Goal: Information Seeking & Learning: Learn about a topic

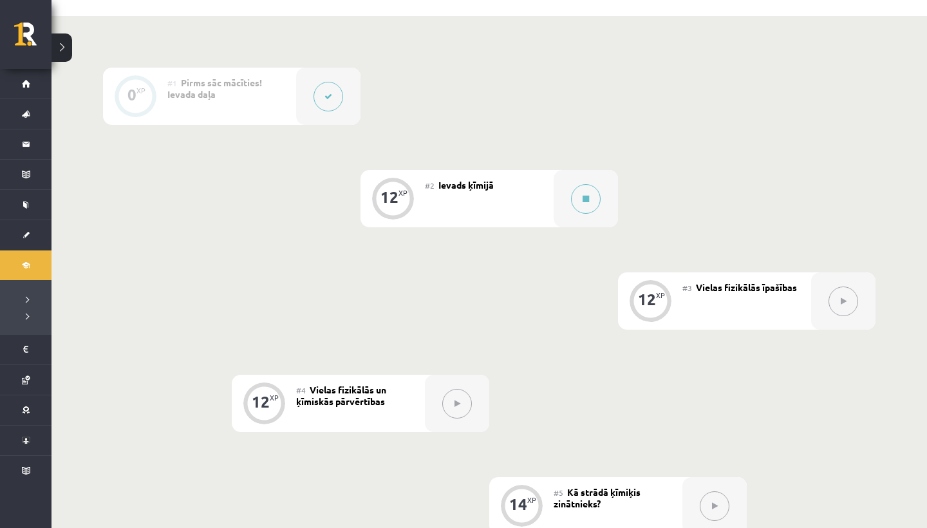
scroll to position [275, 0]
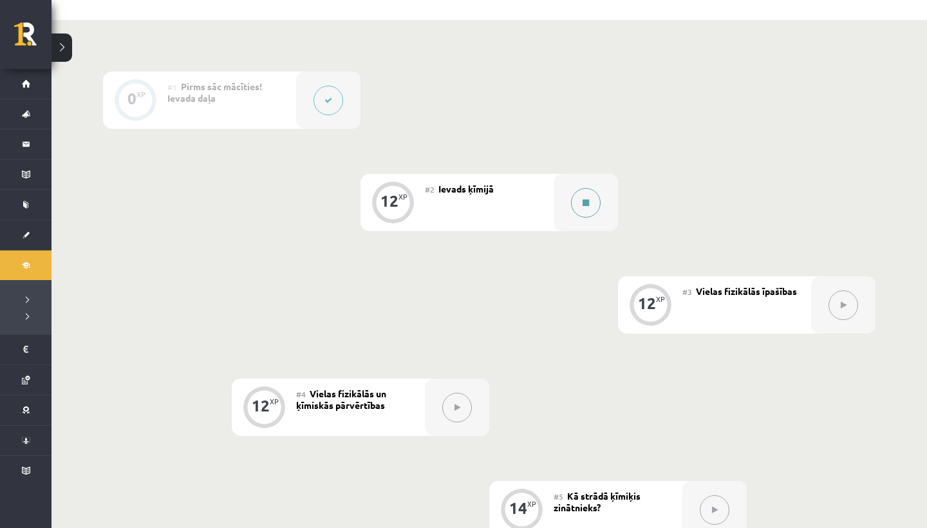
click at [581, 204] on button at bounding box center [586, 203] width 30 height 30
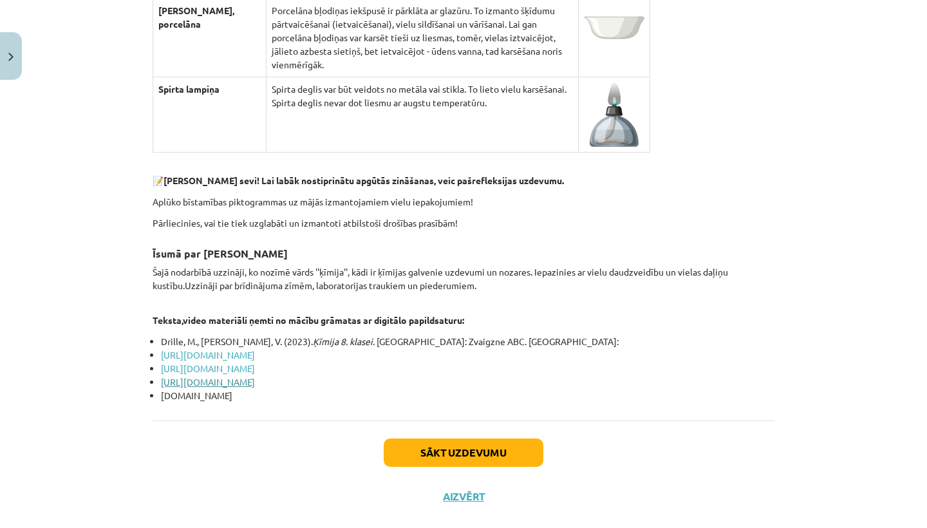
scroll to position [4870, 0]
click at [403, 439] on button "Sākt uzdevumu" at bounding box center [464, 453] width 160 height 28
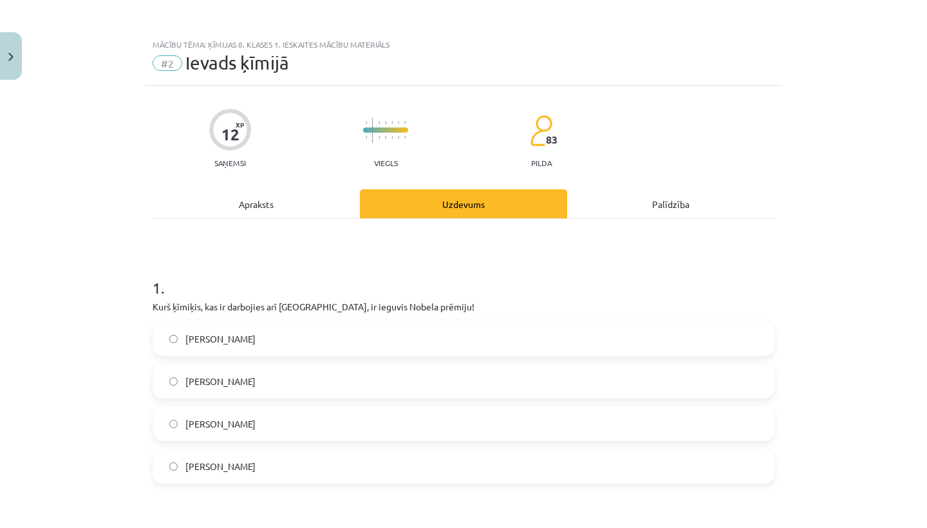
scroll to position [0, 0]
click at [138, 318] on div "Mācību tēma: Ķīmijas 8. klases 1. ieskaites mācību materiāls #2 Ievads ķīmijā 1…" at bounding box center [463, 264] width 927 height 528
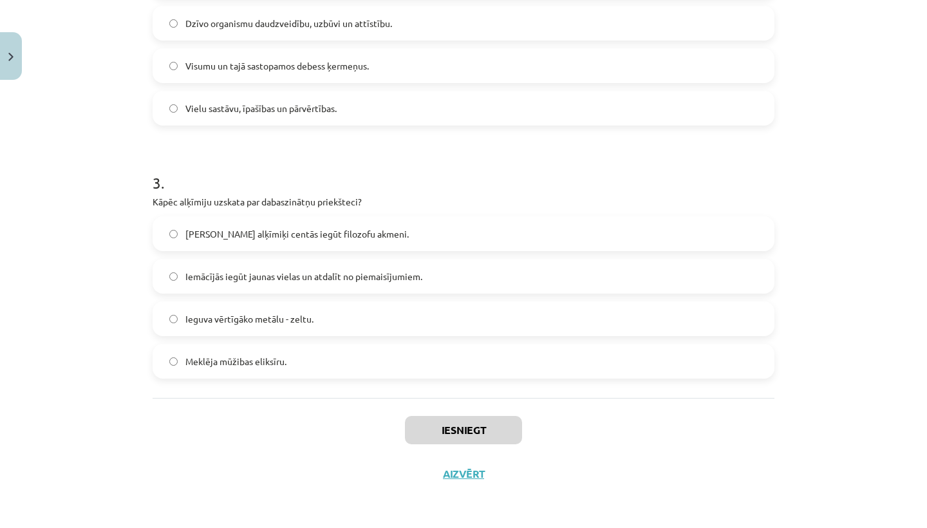
scroll to position [613, 0]
click at [456, 465] on div "Iesniegt Aizvērt" at bounding box center [464, 443] width 622 height 90
click at [461, 477] on button "Aizvērt" at bounding box center [463, 473] width 49 height 13
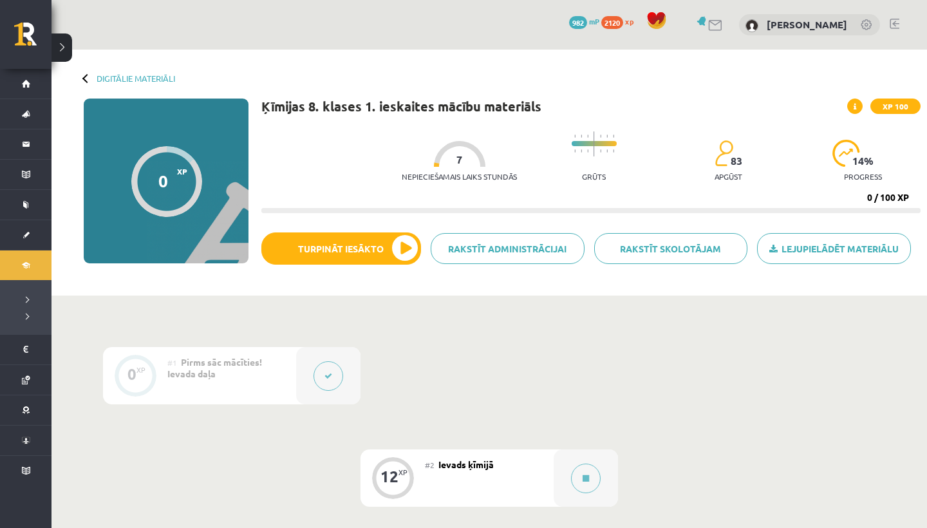
scroll to position [0, 0]
click at [131, 73] on div "Digitālie materiāli 0 XP XP 100 0 / 100 XP Ķīmijas 8. klases 1. ieskaites mācīb…" at bounding box center [488, 173] width 875 height 246
click at [129, 78] on link "Digitālie materiāli" at bounding box center [136, 78] width 79 height 10
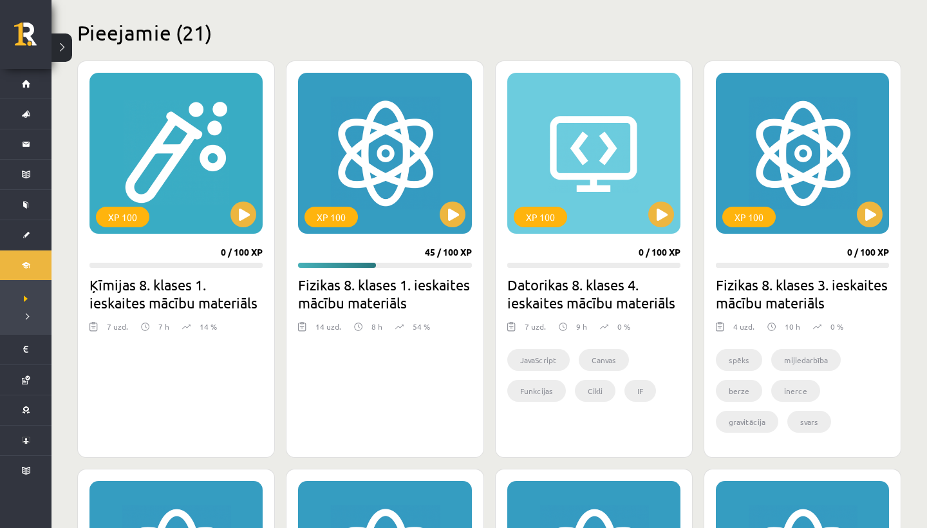
scroll to position [257, 0]
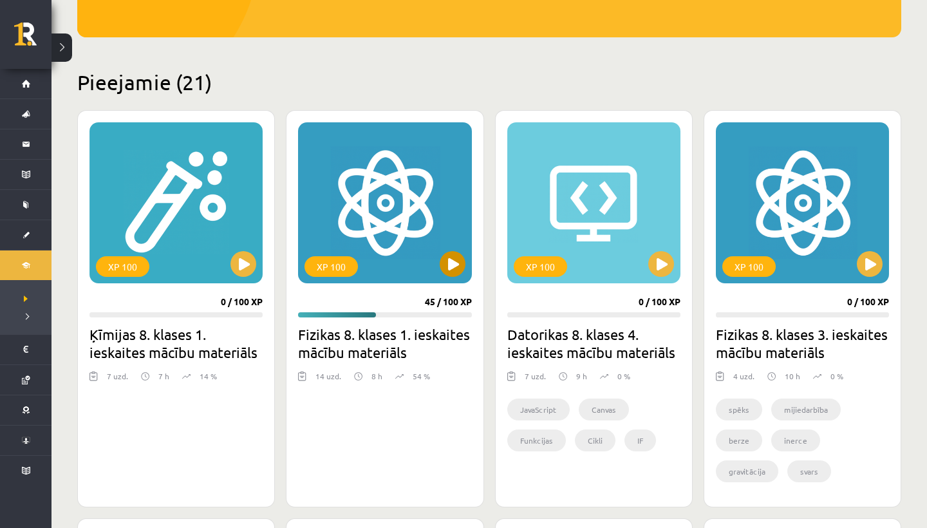
click at [445, 260] on button at bounding box center [453, 264] width 26 height 26
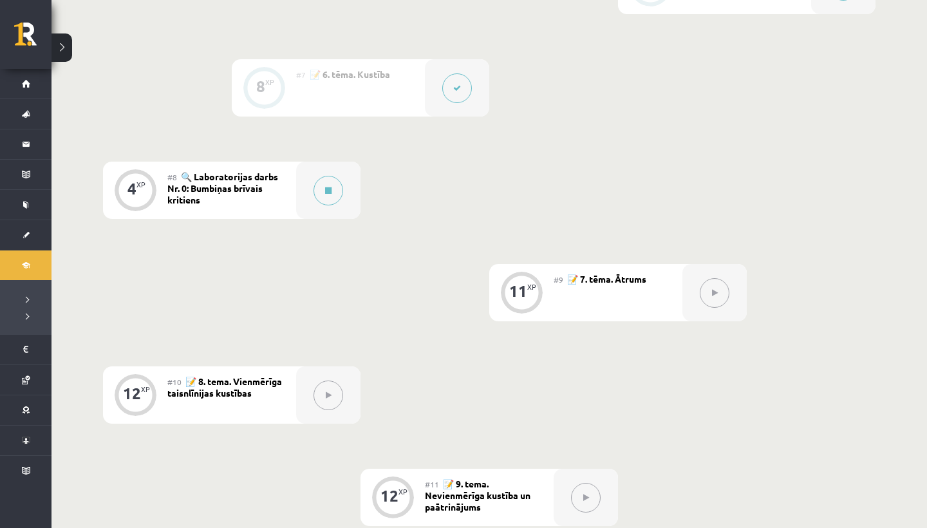
scroll to position [895, 0]
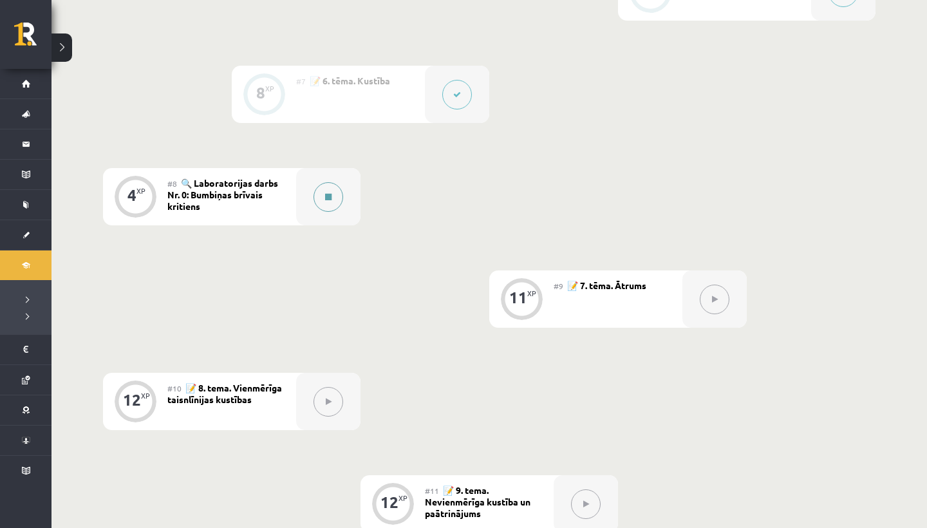
click at [324, 196] on button at bounding box center [328, 197] width 30 height 30
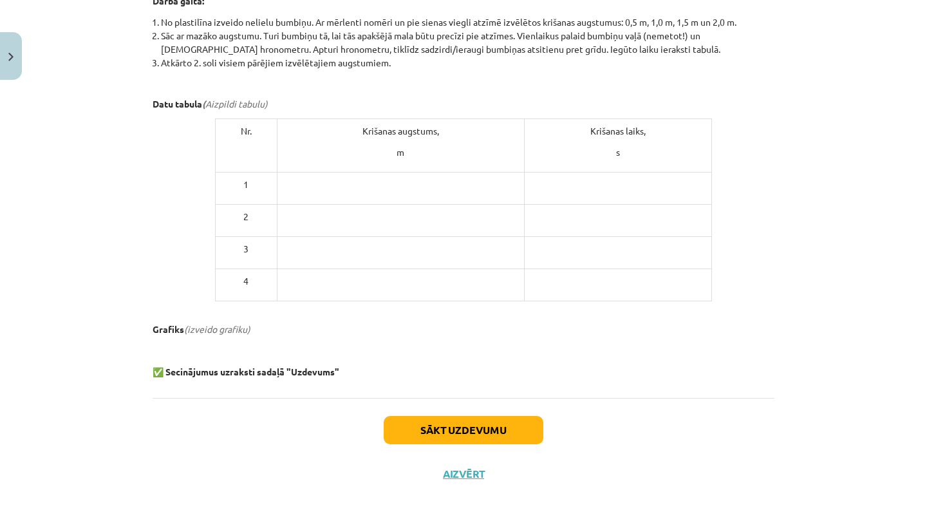
scroll to position [611, 0]
click at [481, 427] on button "Sākt uzdevumu" at bounding box center [464, 430] width 160 height 28
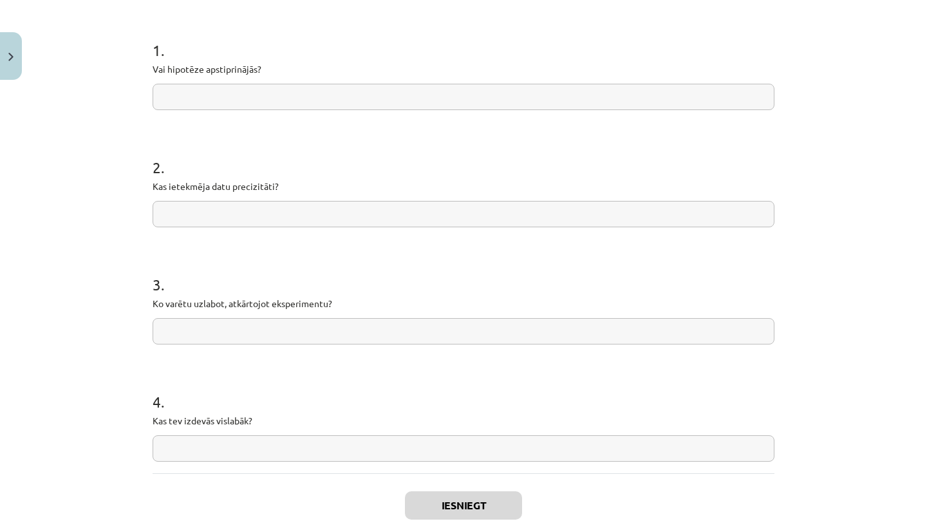
scroll to position [236, 0]
click at [164, 98] on input "text" at bounding box center [464, 98] width 622 height 26
type input "*"
click at [232, 104] on input "**********" at bounding box center [464, 98] width 622 height 26
click at [232, 100] on input "**********" at bounding box center [464, 98] width 622 height 26
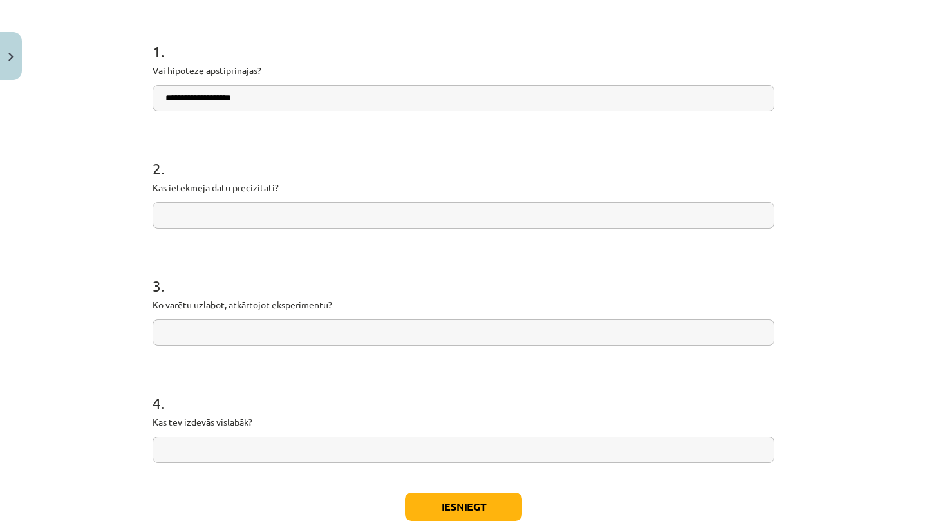
click at [245, 100] on input "**********" at bounding box center [464, 98] width 622 height 26
type input "**********"
click at [182, 212] on input "text" at bounding box center [464, 215] width 622 height 26
click at [216, 212] on input "**********" at bounding box center [464, 215] width 622 height 26
click at [253, 217] on input "**********" at bounding box center [464, 215] width 622 height 26
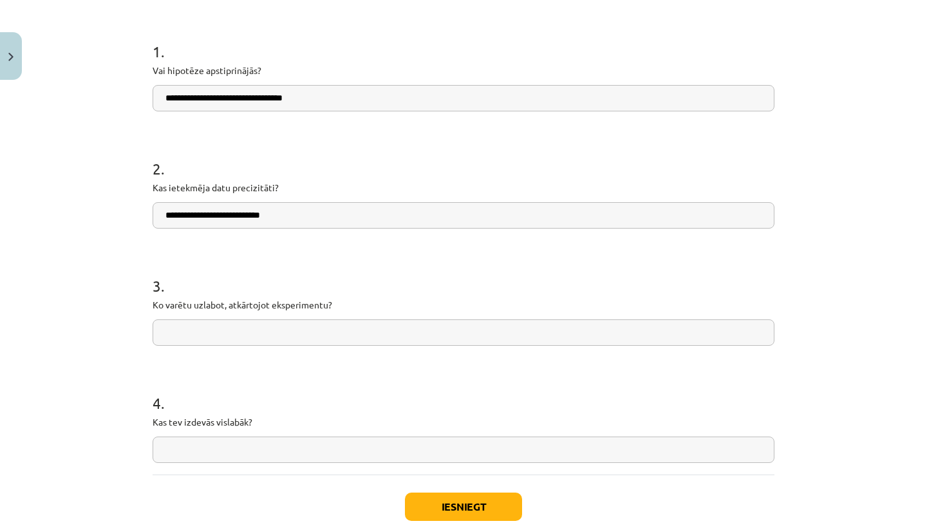
click at [276, 218] on input "**********" at bounding box center [464, 215] width 622 height 26
type input "**********"
click at [165, 336] on input "text" at bounding box center [464, 332] width 622 height 26
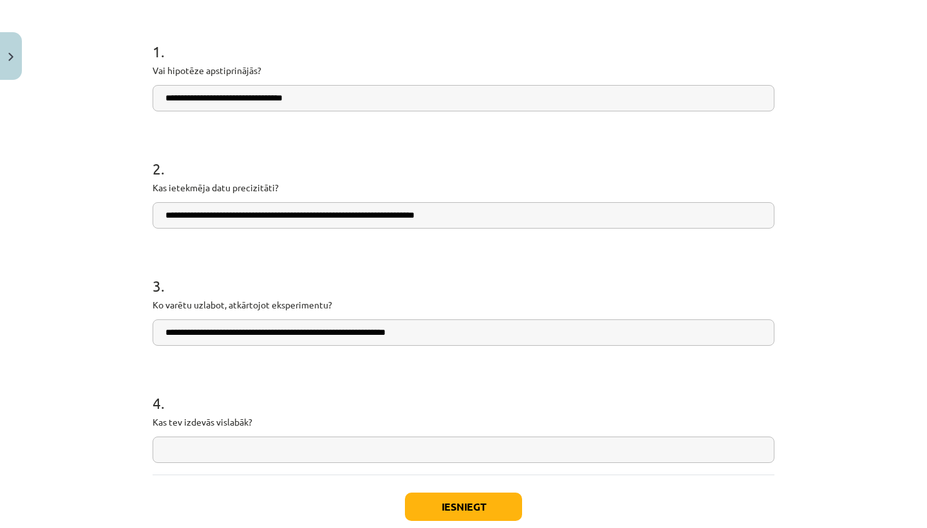
type input "**********"
click at [161, 449] on input "text" at bounding box center [464, 449] width 622 height 26
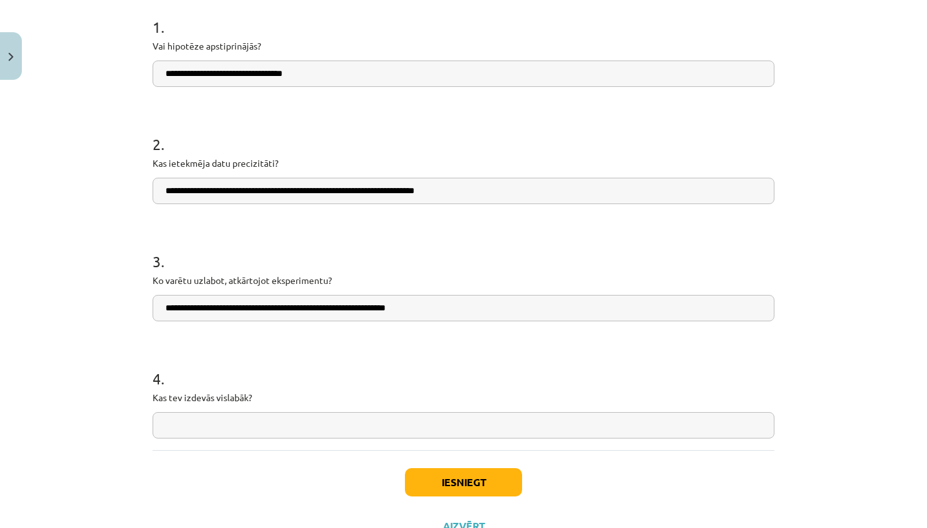
scroll to position [265, 0]
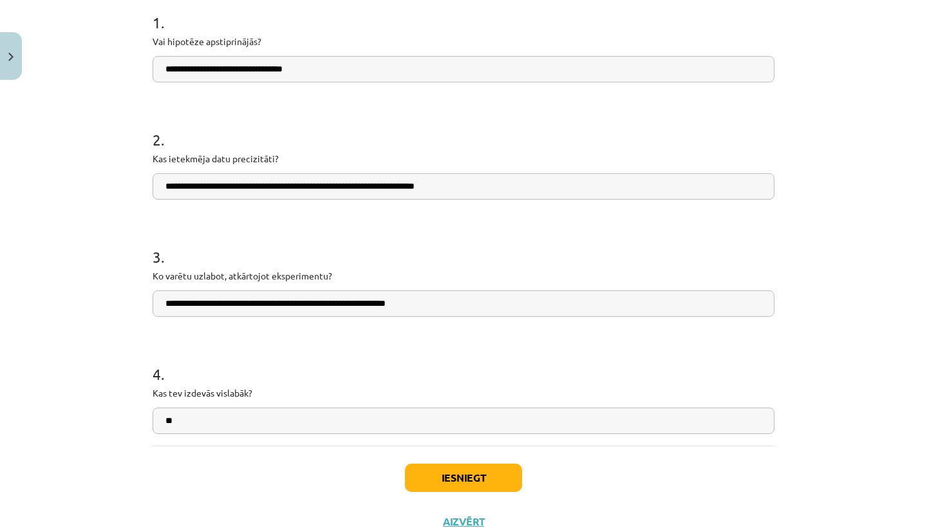
type input "*"
click at [430, 485] on button "Iesniegt" at bounding box center [463, 477] width 117 height 28
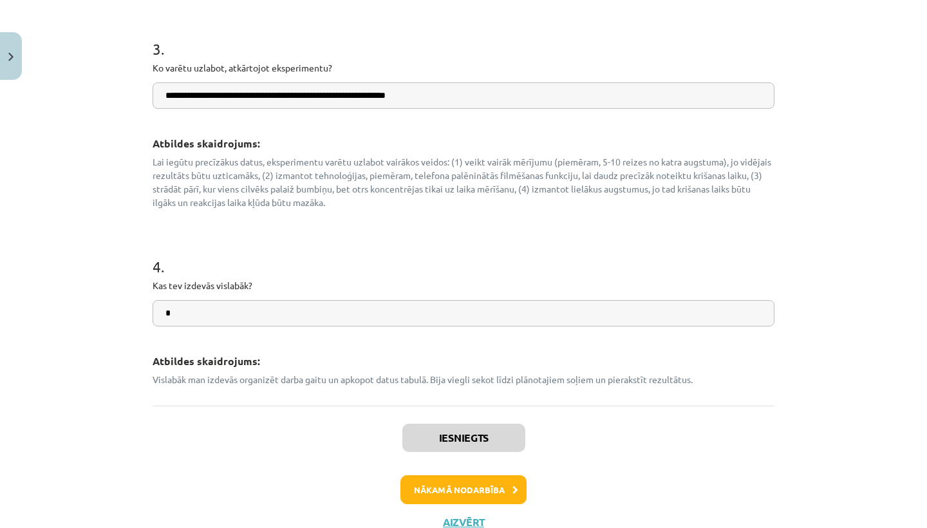
scroll to position [611, 0]
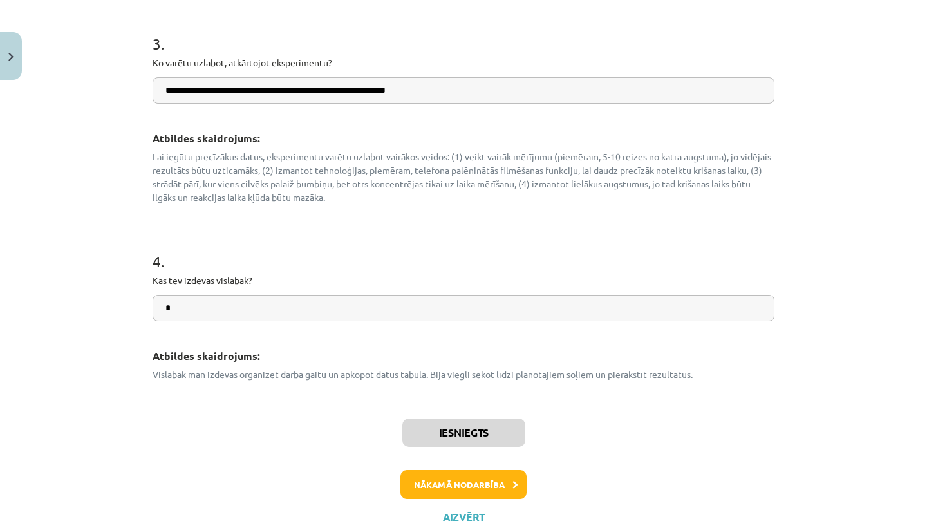
click at [443, 485] on button "Nākamā nodarbība" at bounding box center [463, 485] width 126 height 30
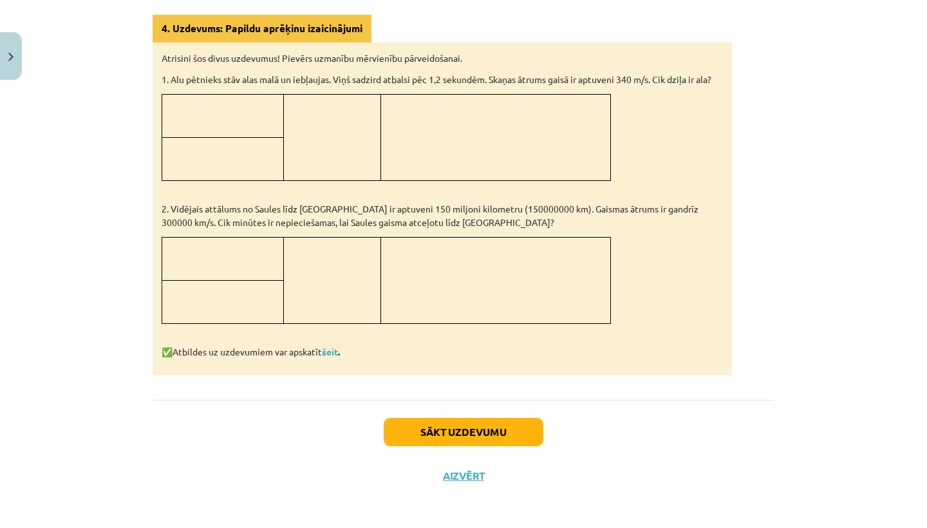
scroll to position [1369, 0]
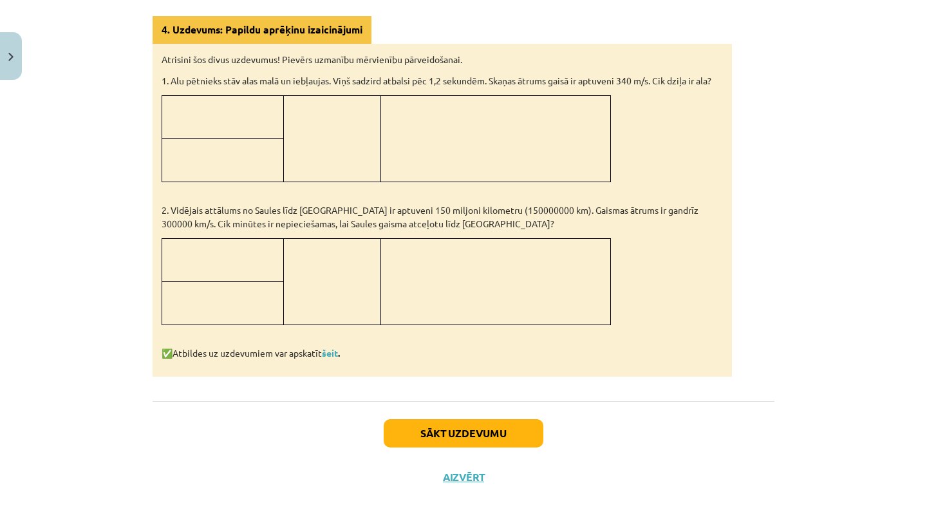
click at [467, 470] on button "Aizvērt" at bounding box center [463, 476] width 49 height 13
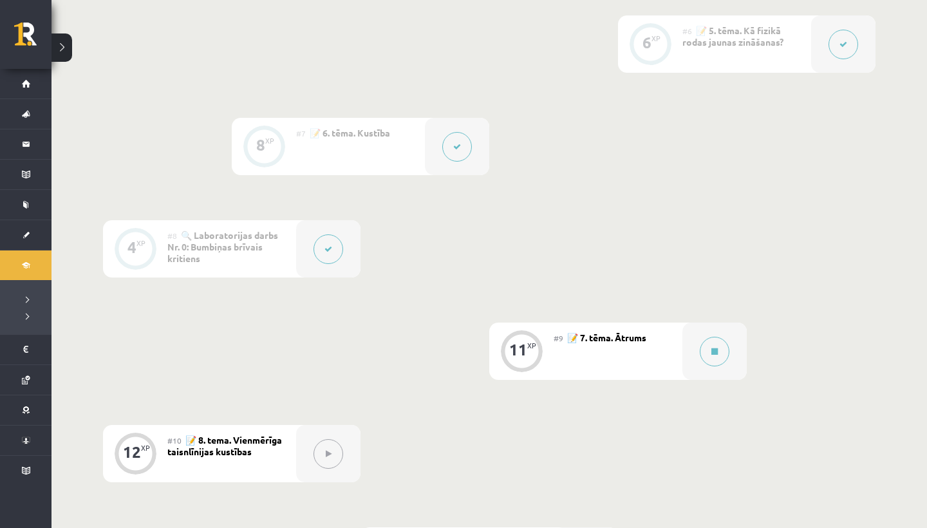
scroll to position [855, 0]
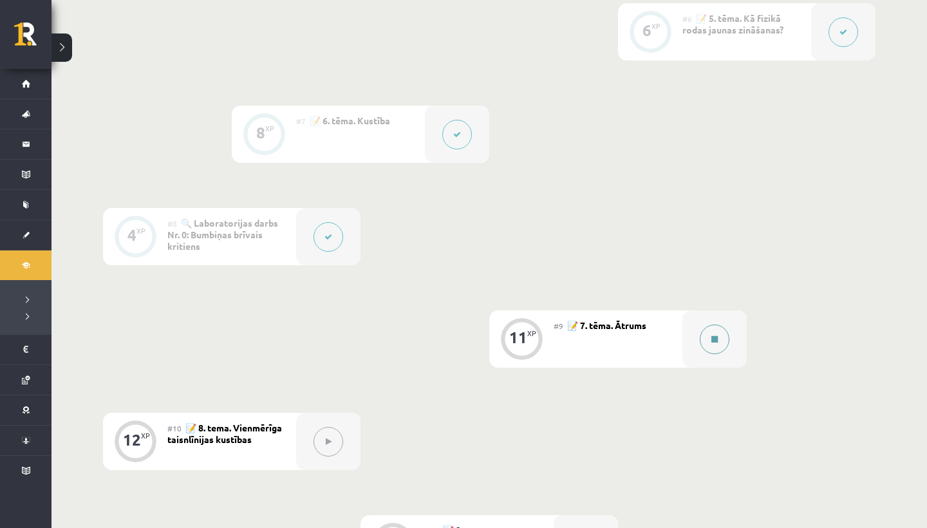
click at [709, 344] on button at bounding box center [715, 339] width 30 height 30
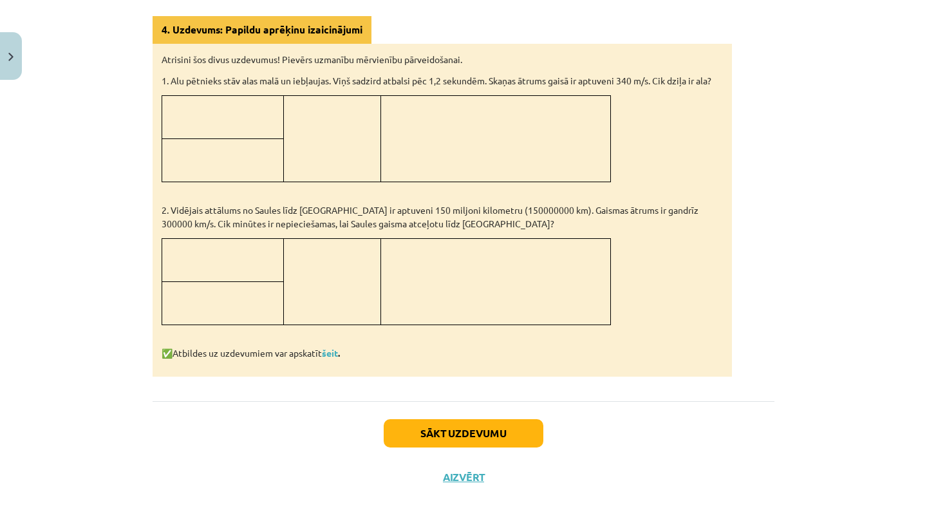
click at [468, 429] on button "Sākt uzdevumu" at bounding box center [464, 433] width 160 height 28
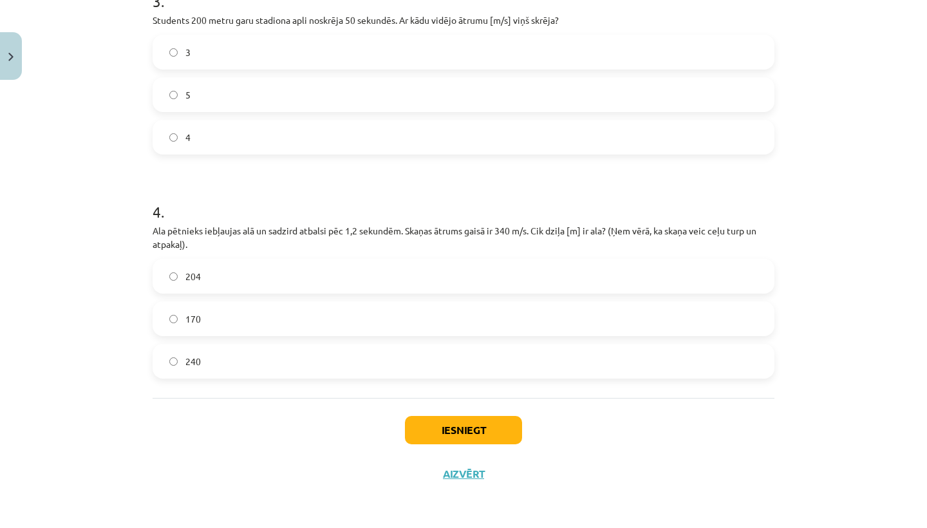
scroll to position [680, 0]
click at [172, 268] on label "204" at bounding box center [463, 276] width 619 height 32
click at [470, 431] on button "Iesniegt" at bounding box center [463, 430] width 117 height 28
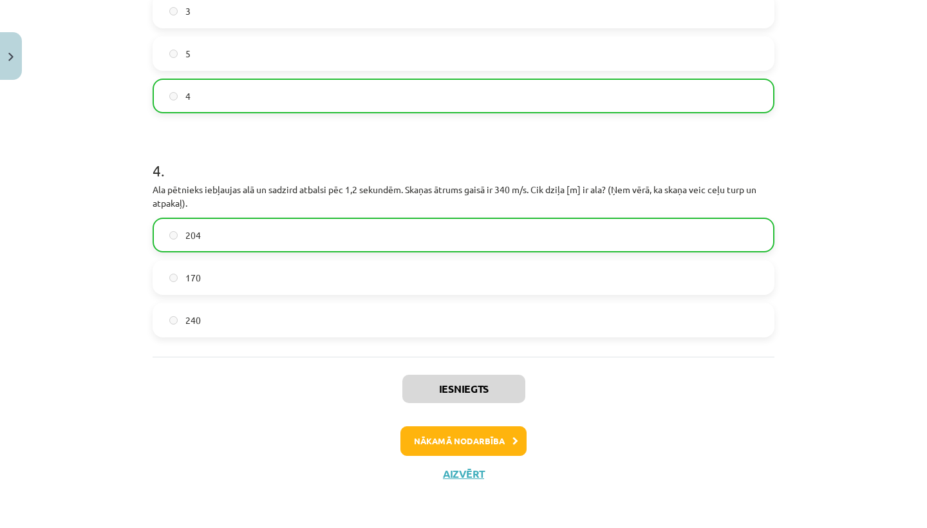
click at [445, 438] on button "Nākamā nodarbība" at bounding box center [463, 441] width 126 height 30
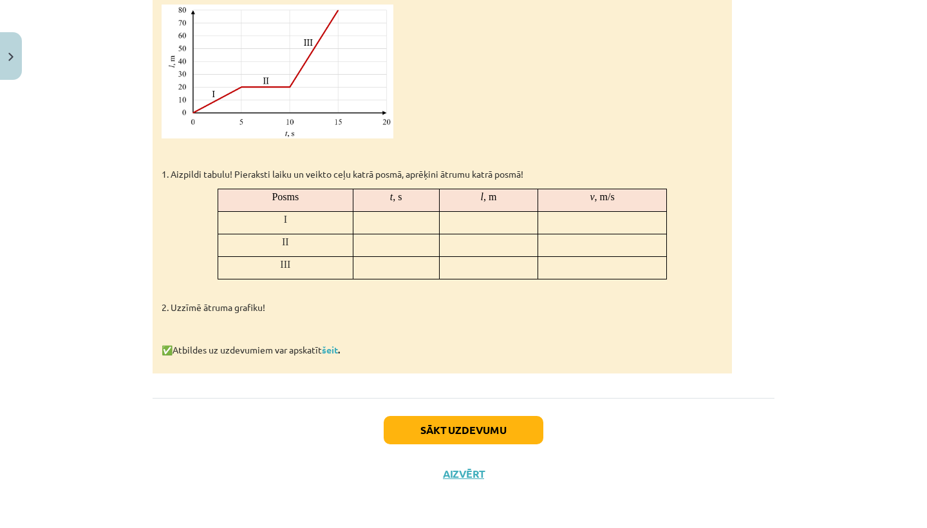
scroll to position [1385, 0]
click at [450, 468] on button "Aizvērt" at bounding box center [463, 473] width 49 height 13
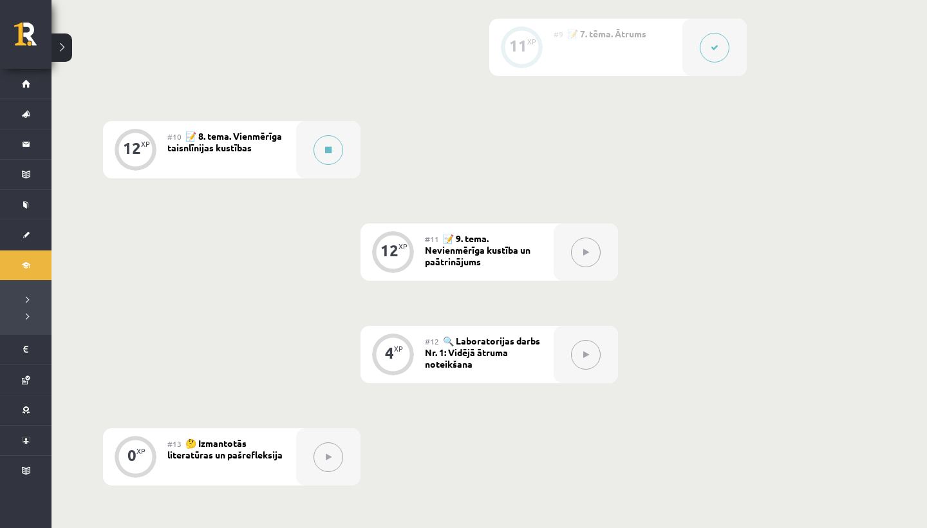
scroll to position [1150, 0]
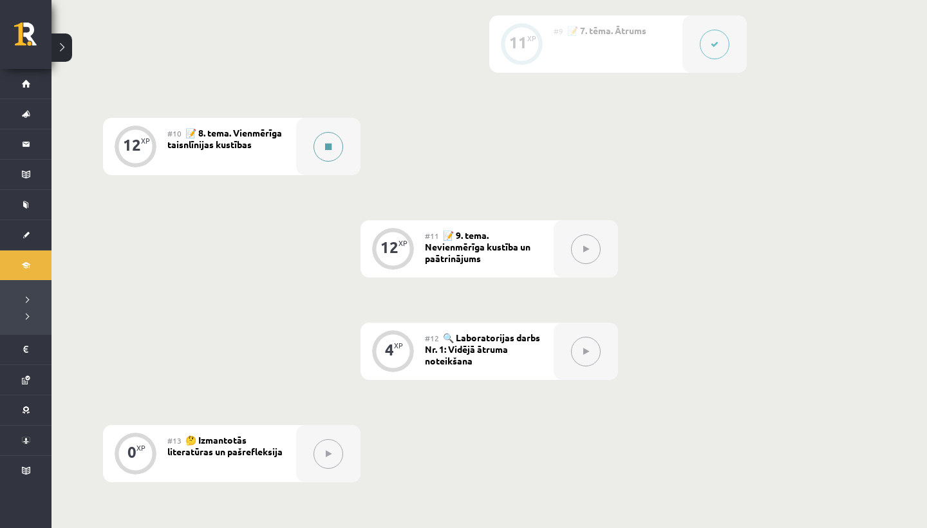
click at [321, 140] on button at bounding box center [328, 147] width 30 height 30
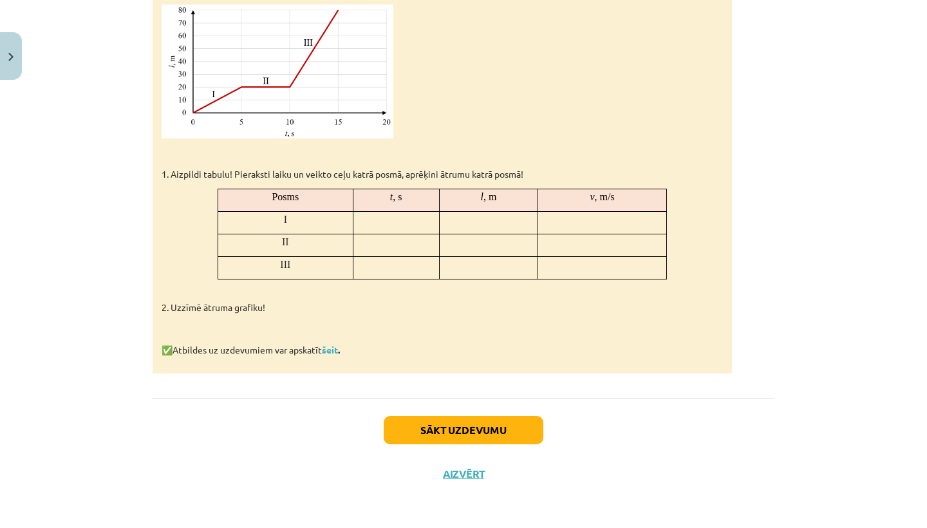
click at [465, 430] on button "Sākt uzdevumu" at bounding box center [464, 430] width 160 height 28
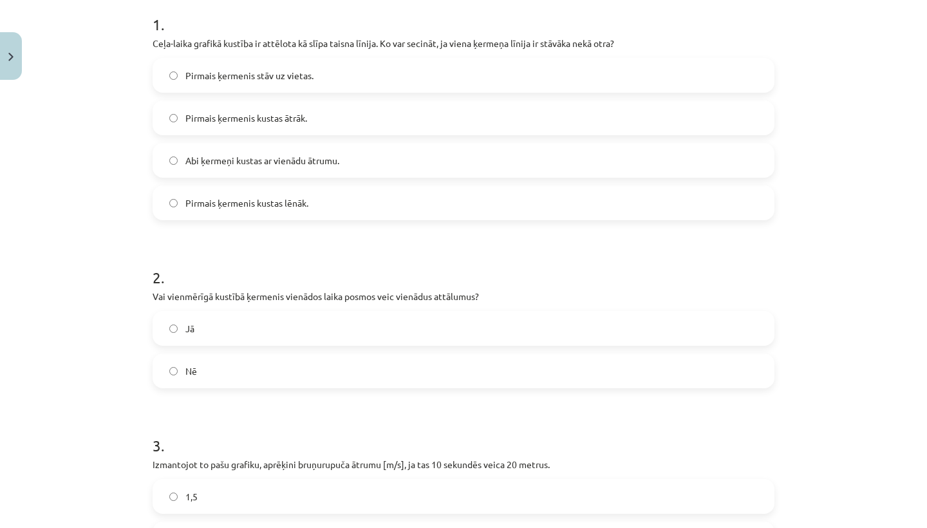
scroll to position [261, 0]
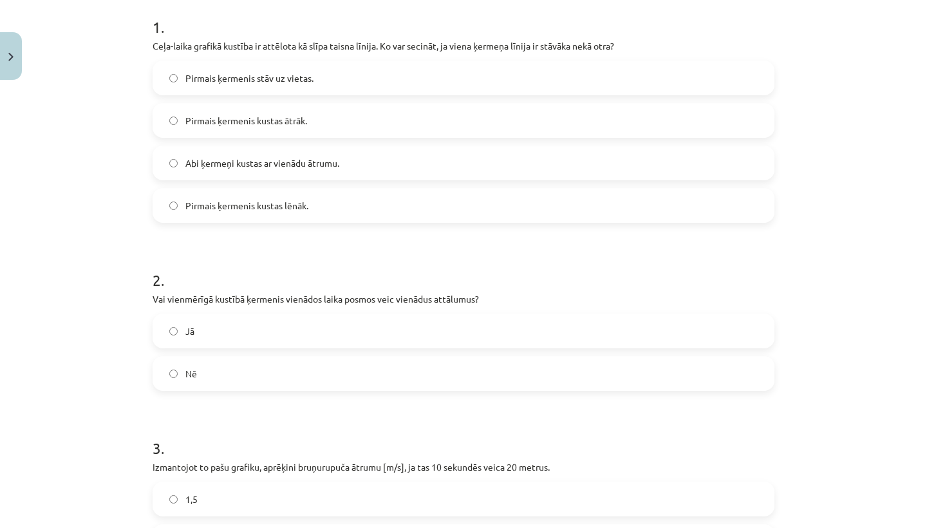
click at [230, 125] on span "Pirmais ķermenis kustas ātrāk." at bounding box center [246, 121] width 122 height 14
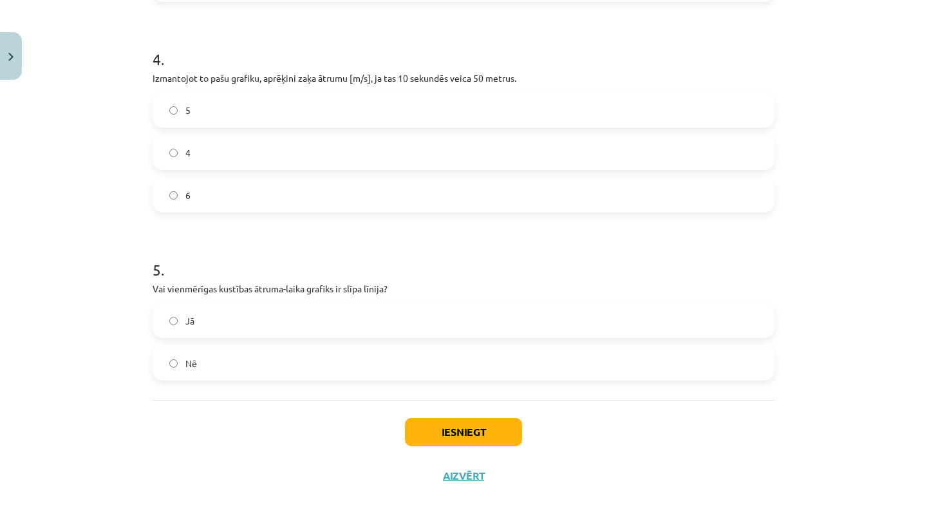
scroll to position [844, 0]
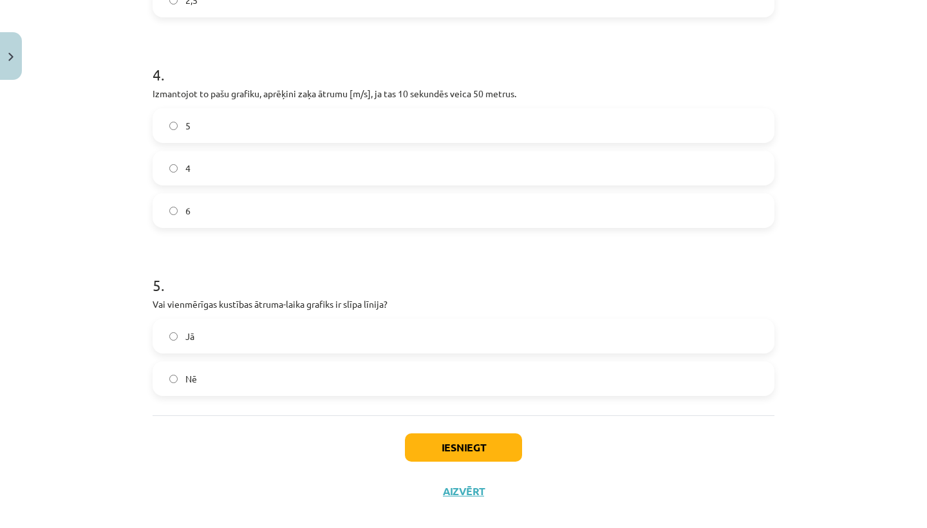
click at [438, 457] on button "Iesniegt" at bounding box center [463, 447] width 117 height 28
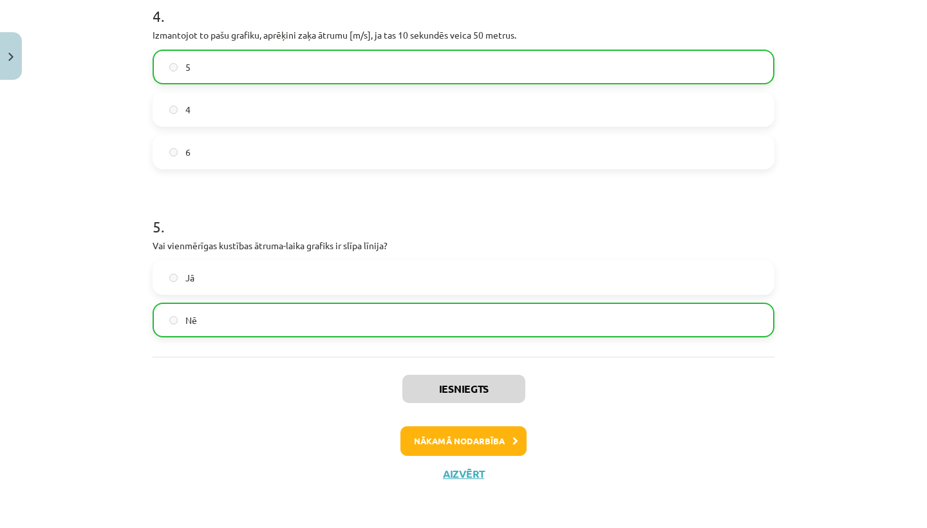
click at [440, 441] on button "Nākamā nodarbība" at bounding box center [463, 441] width 126 height 30
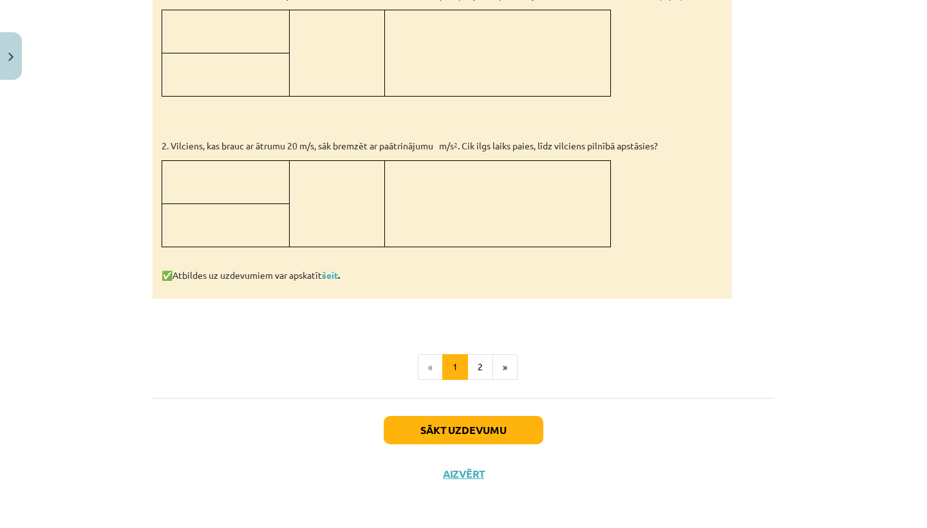
scroll to position [824, 0]
click at [462, 468] on button "Aizvērt" at bounding box center [463, 474] width 49 height 13
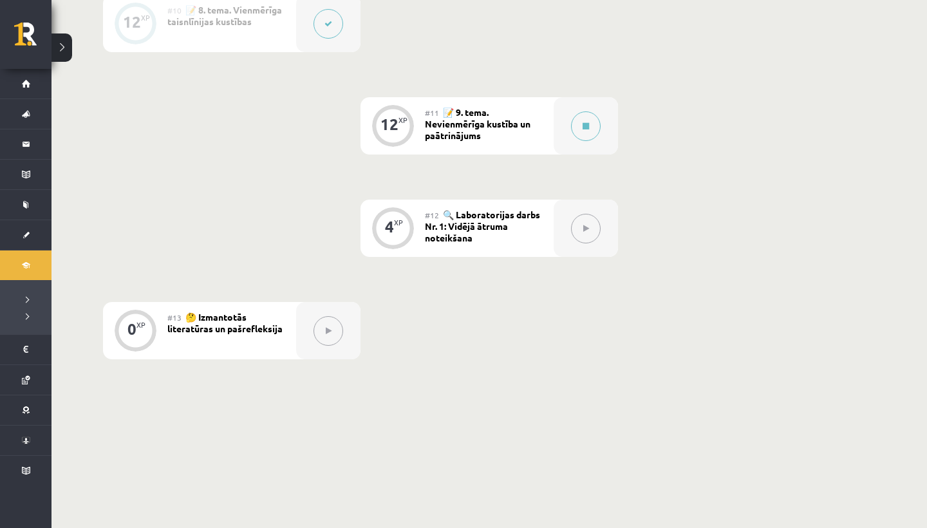
scroll to position [1277, 0]
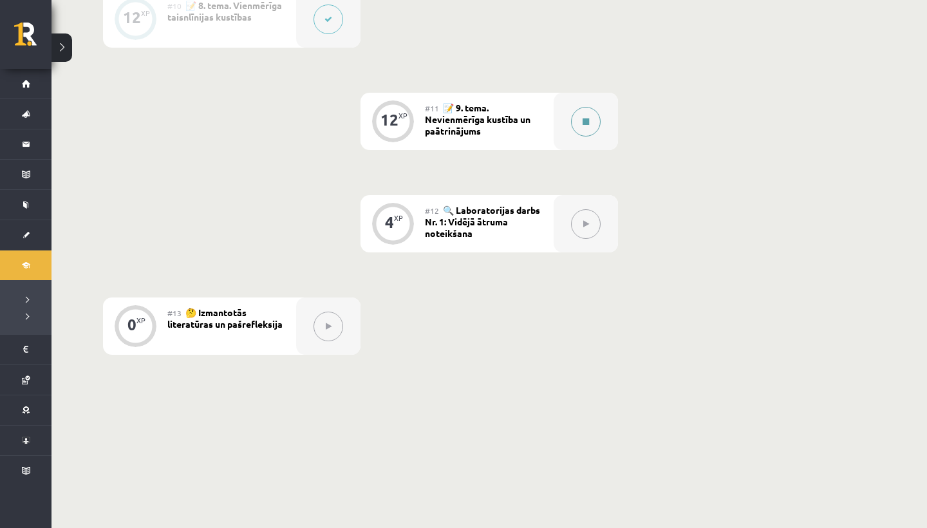
click at [595, 124] on button at bounding box center [586, 122] width 30 height 30
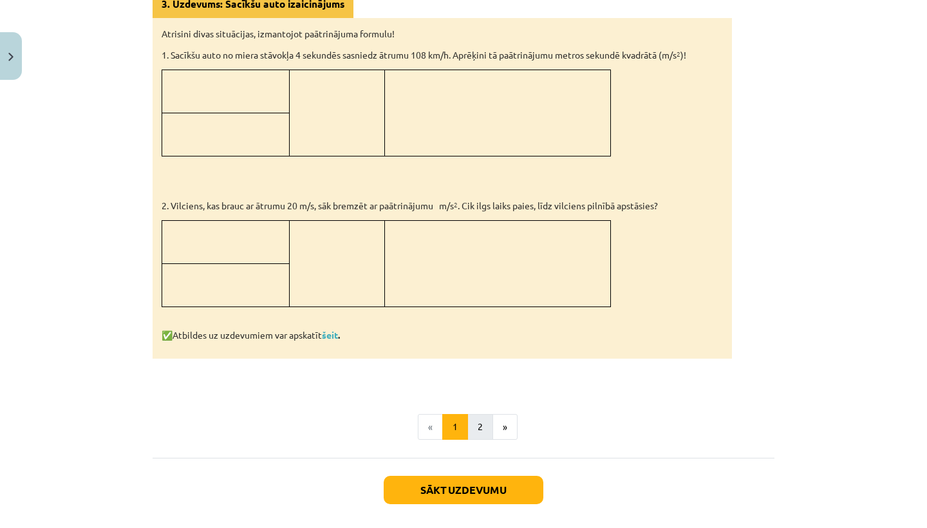
click at [476, 422] on button "2" at bounding box center [480, 427] width 26 height 26
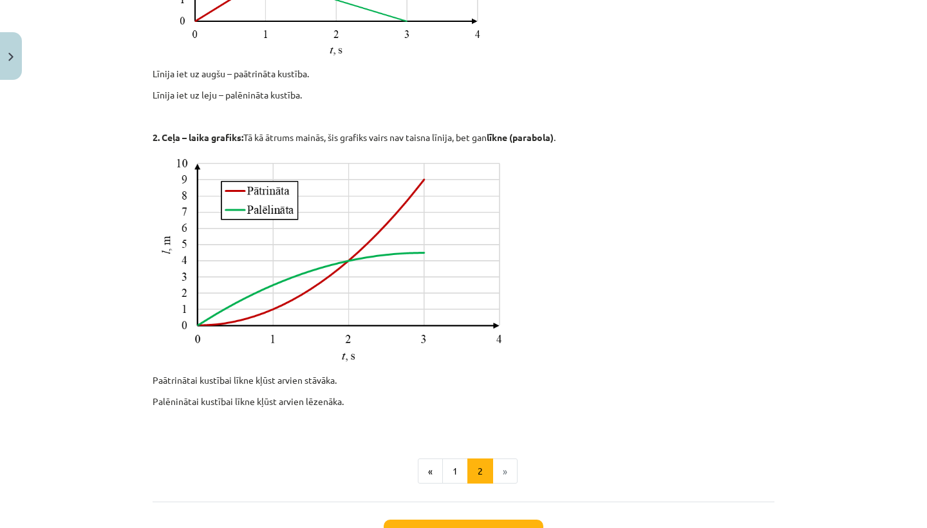
scroll to position [450, 0]
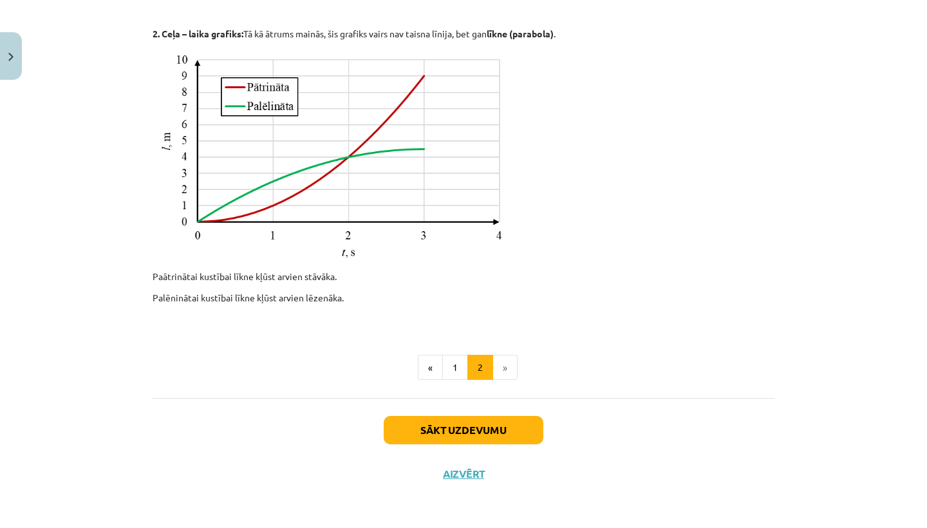
click at [495, 425] on button "Sākt uzdevumu" at bounding box center [464, 430] width 160 height 28
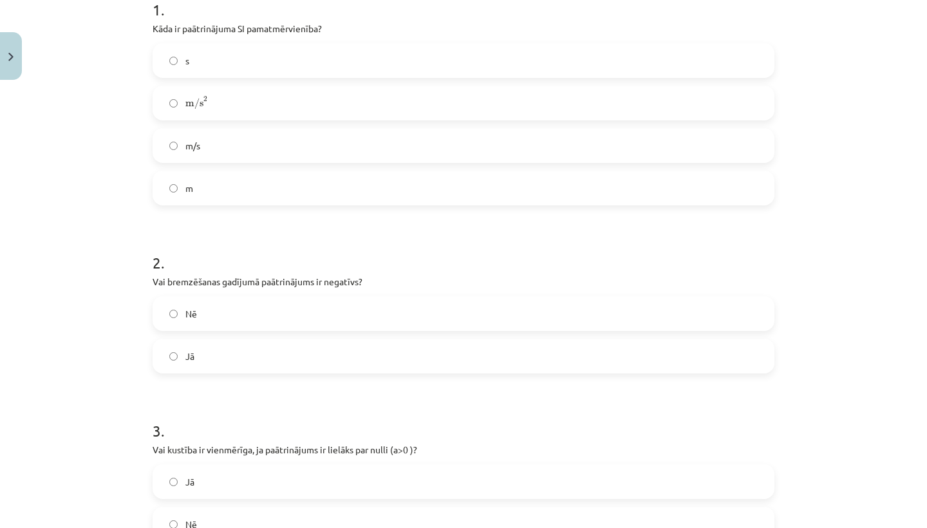
scroll to position [275, 0]
click at [178, 111] on label "m/s 2 m/s 2" at bounding box center [463, 105] width 619 height 32
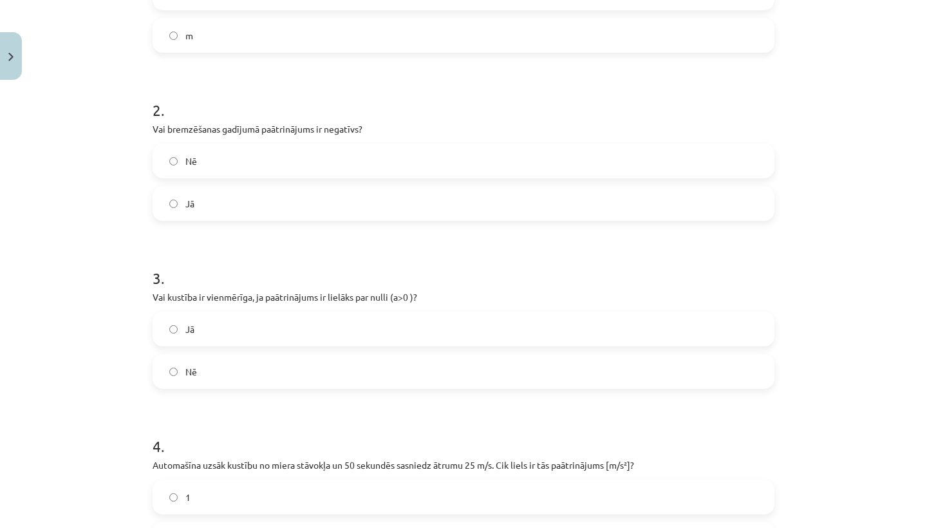
scroll to position [432, 0]
click at [171, 196] on label "Jā" at bounding box center [463, 201] width 619 height 32
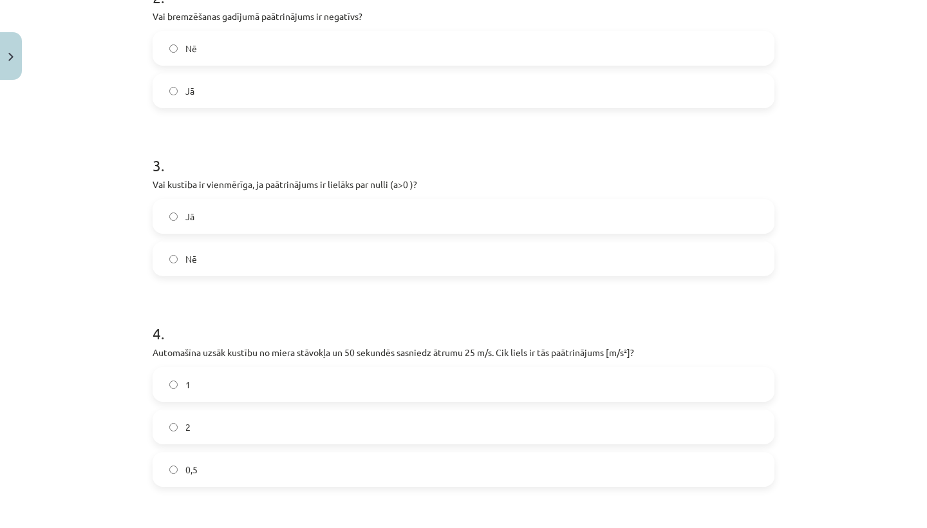
scroll to position [544, 0]
click at [169, 259] on label "Nē" at bounding box center [463, 258] width 619 height 32
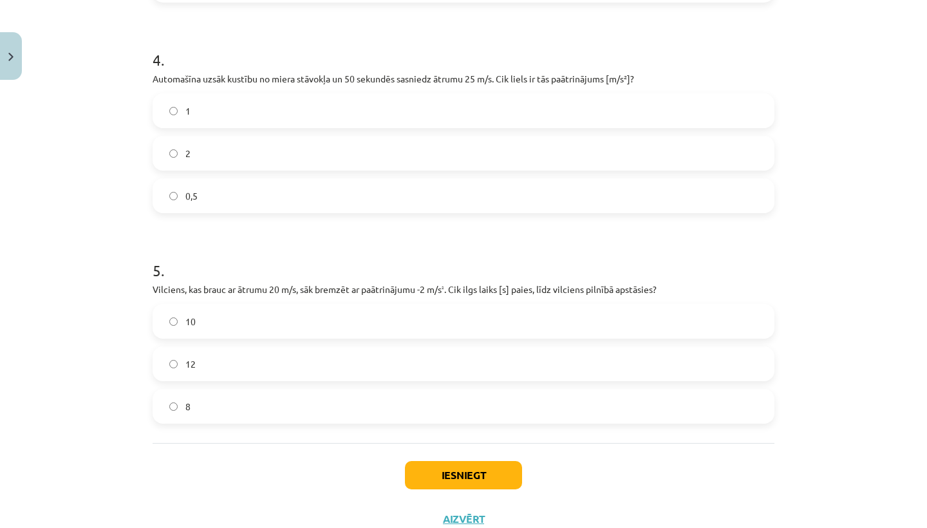
scroll to position [810, 0]
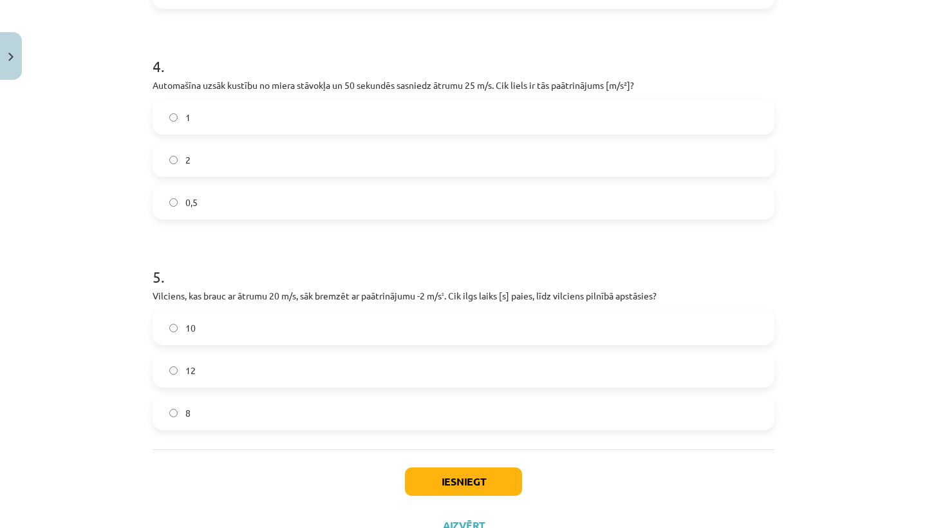
click at [169, 201] on label "0,5" at bounding box center [463, 202] width 619 height 32
click at [171, 332] on label "10" at bounding box center [463, 327] width 619 height 32
click at [423, 481] on button "Iesniegt" at bounding box center [463, 481] width 117 height 28
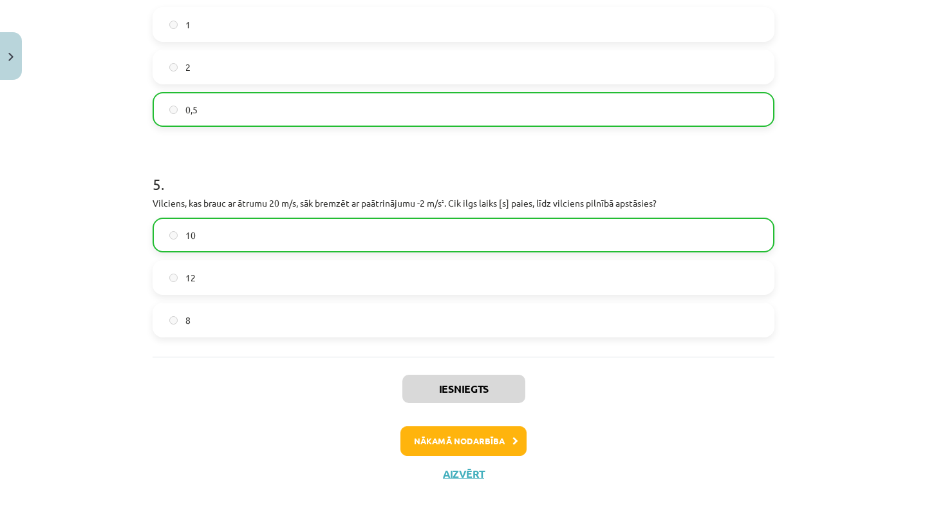
click at [467, 442] on button "Nākamā nodarbība" at bounding box center [463, 441] width 126 height 30
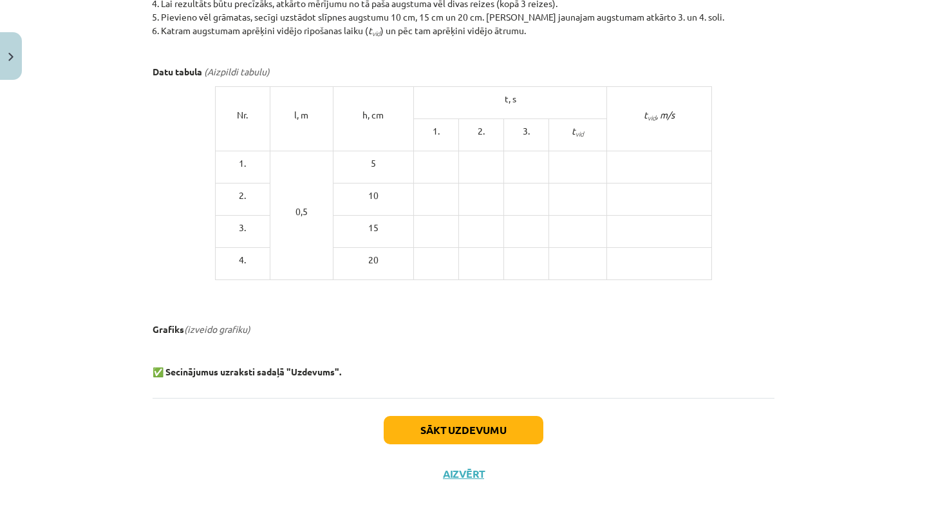
scroll to position [711, 0]
click at [458, 472] on button "Aizvērt" at bounding box center [463, 474] width 49 height 13
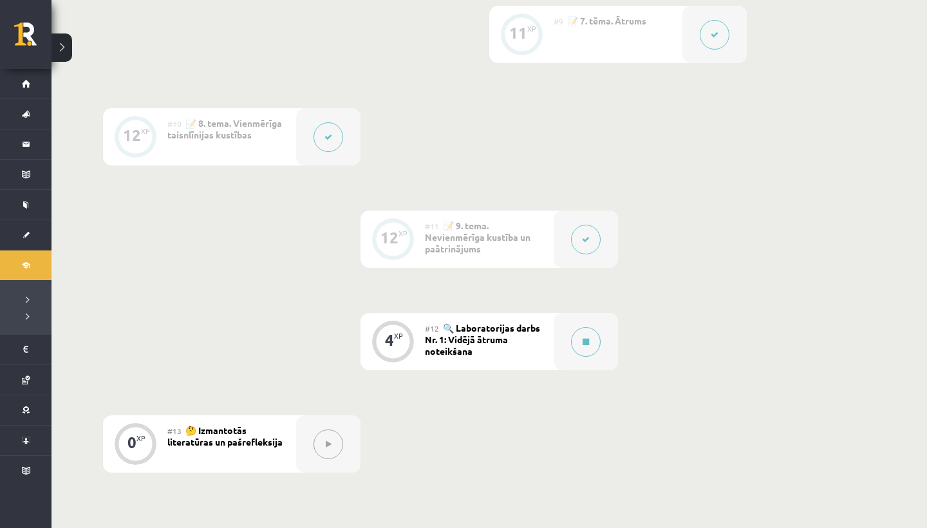
scroll to position [1180, 0]
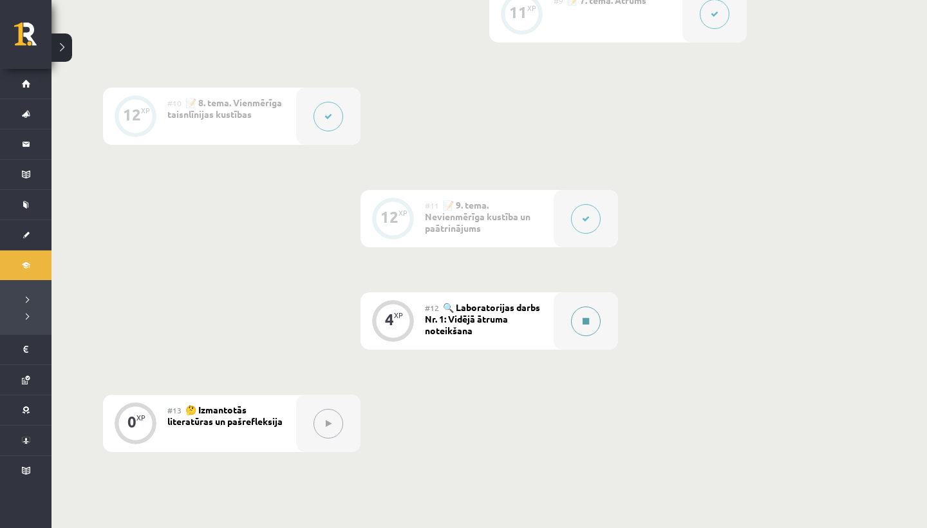
click at [582, 322] on icon at bounding box center [585, 321] width 6 height 8
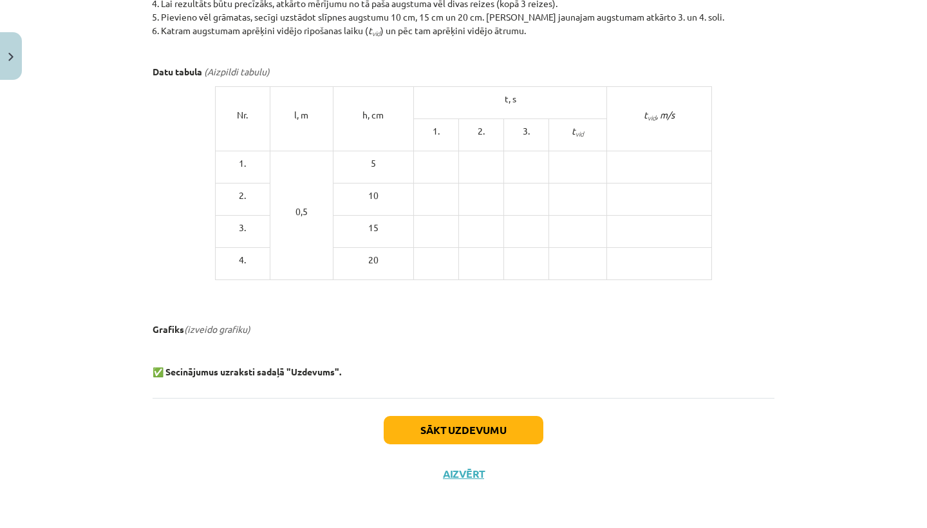
scroll to position [711, 0]
click at [436, 427] on button "Sākt uzdevumu" at bounding box center [464, 430] width 160 height 28
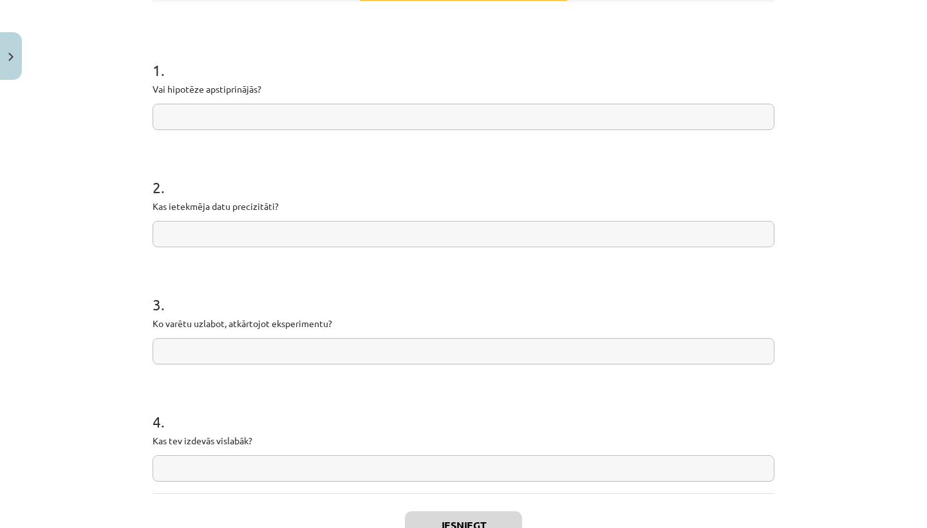
scroll to position [223, 0]
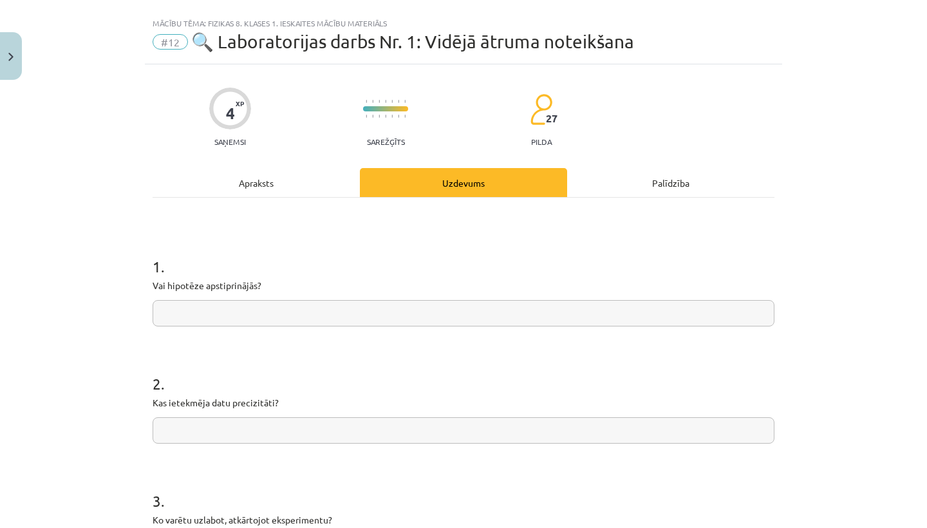
click at [270, 185] on div "Apraksts" at bounding box center [256, 182] width 207 height 29
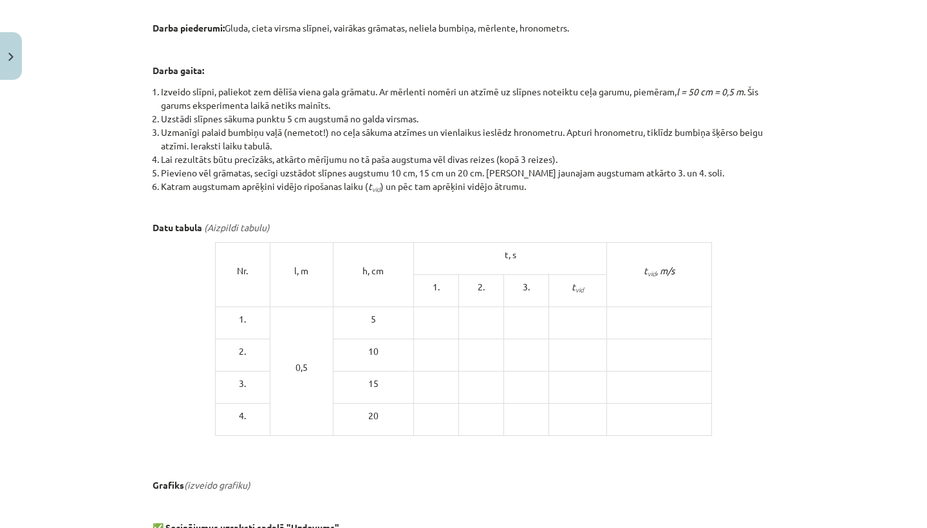
scroll to position [562, 0]
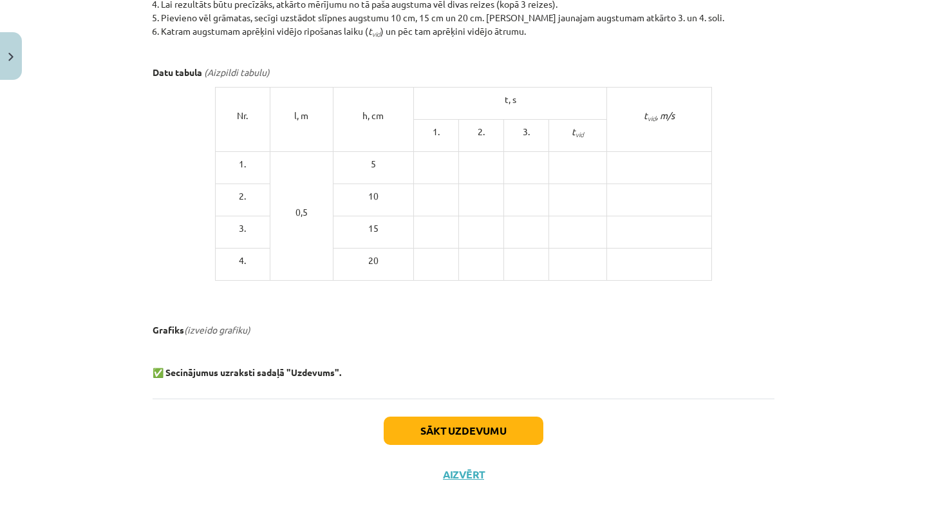
click at [443, 428] on button "Sākt uzdevumu" at bounding box center [464, 430] width 160 height 28
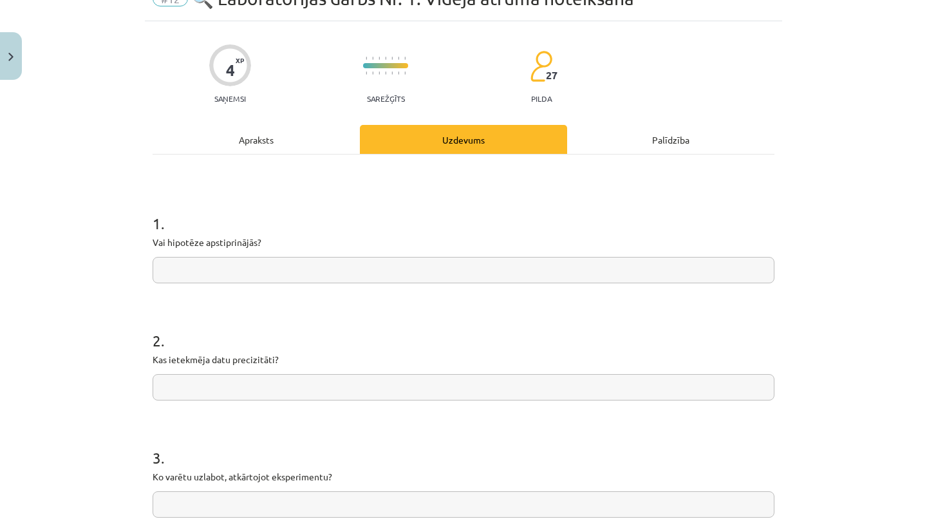
scroll to position [62, 0]
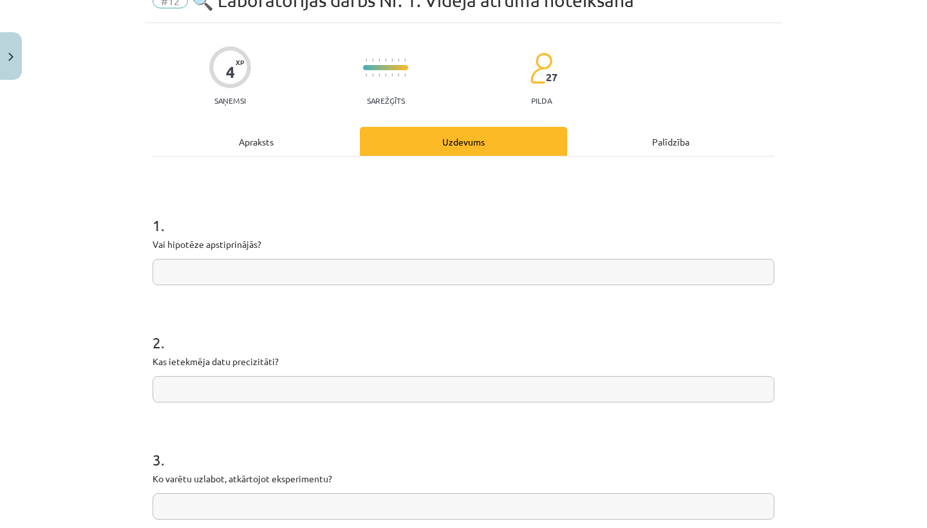
click at [175, 276] on input "text" at bounding box center [464, 272] width 622 height 26
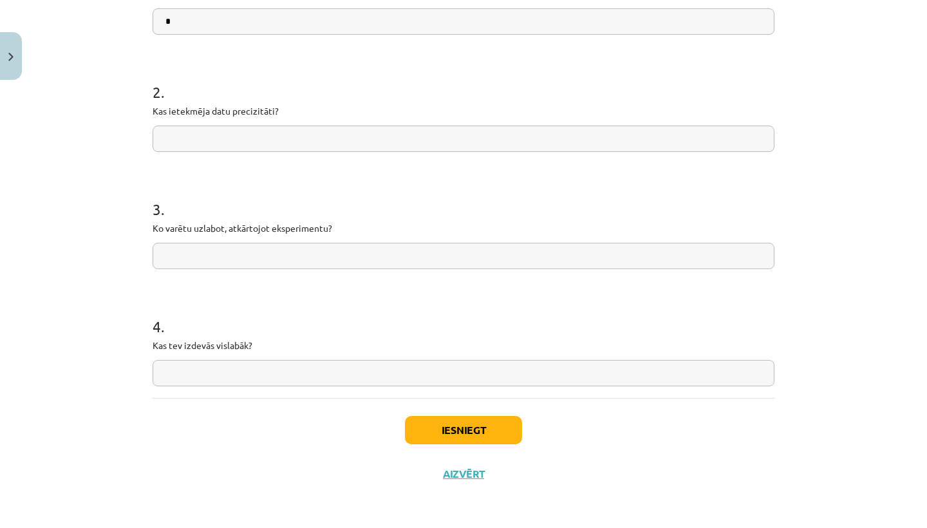
scroll to position [315, 0]
type input "*"
click at [464, 430] on button "Iesniegt" at bounding box center [463, 430] width 117 height 28
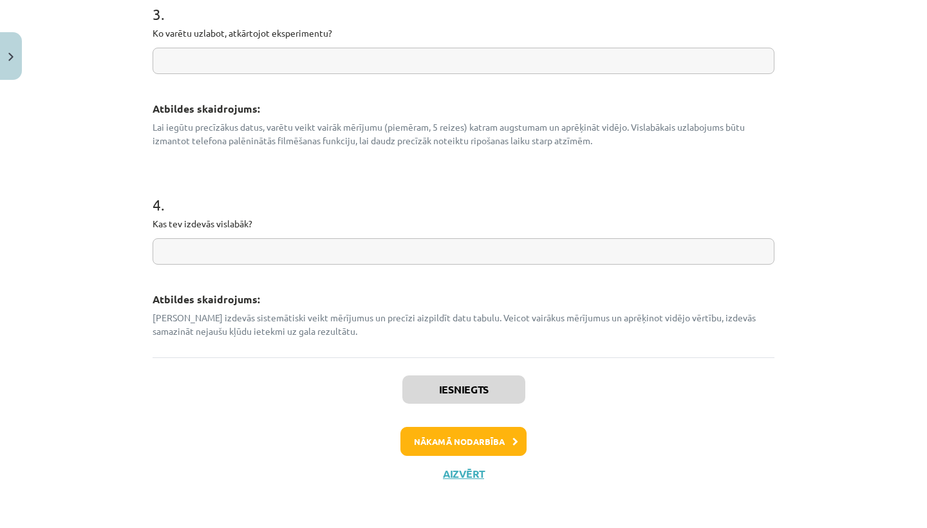
scroll to position [654, 0]
click at [454, 436] on button "Nākamā nodarbība" at bounding box center [463, 442] width 126 height 30
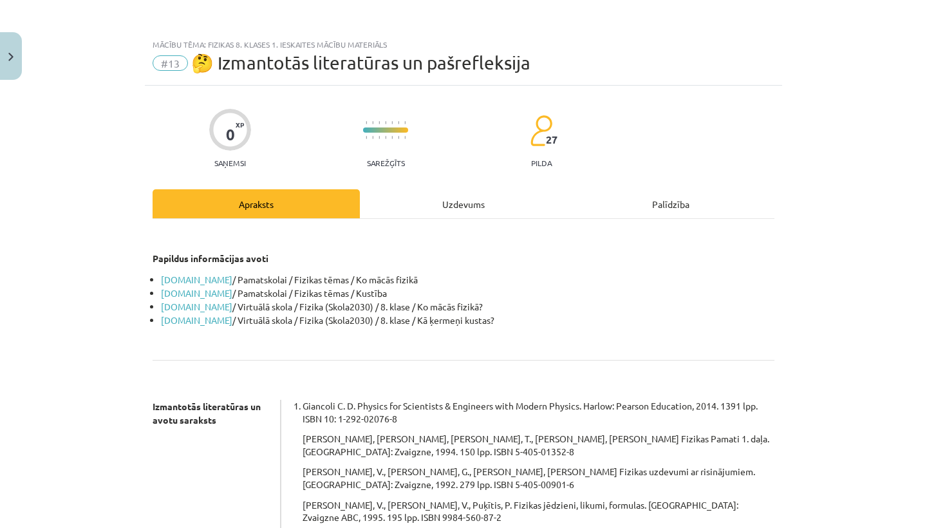
scroll to position [0, 0]
click at [463, 193] on div "Uzdevums" at bounding box center [463, 203] width 207 height 29
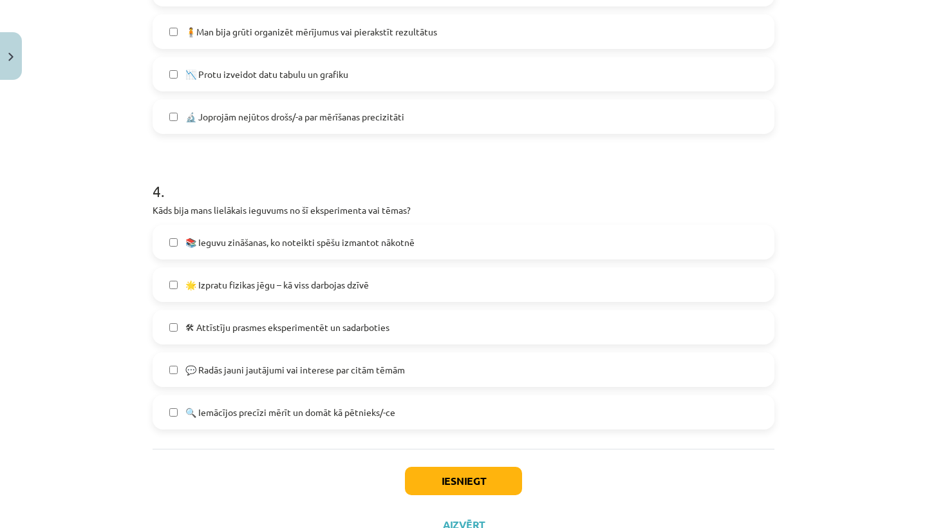
scroll to position [961, 0]
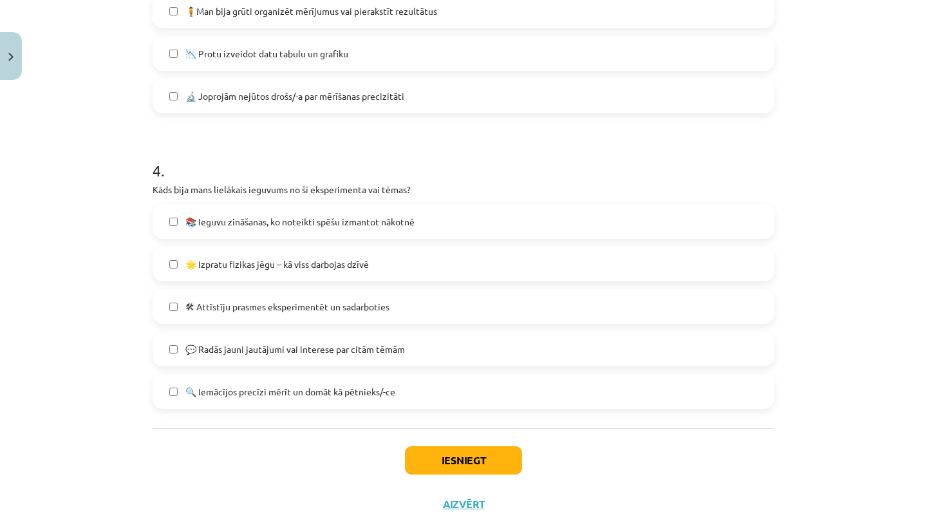
click at [434, 461] on button "Iesniegt" at bounding box center [463, 460] width 117 height 28
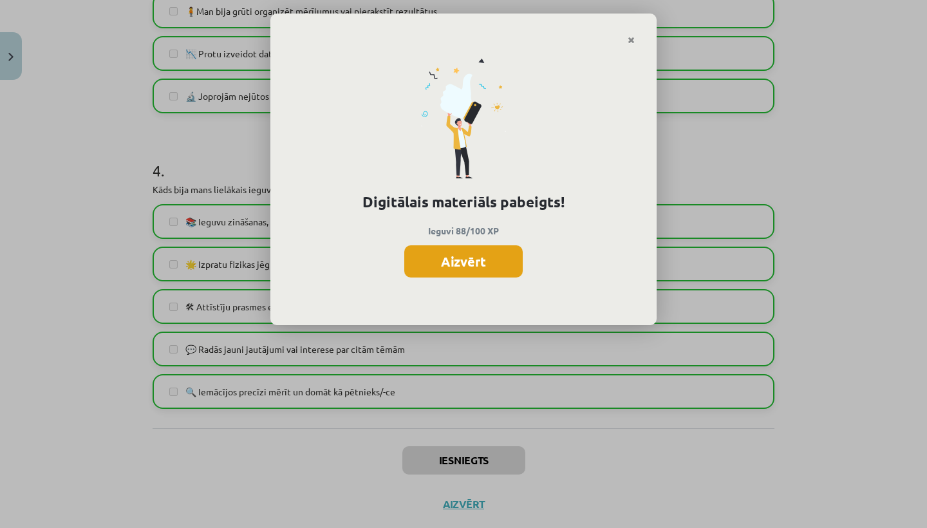
click at [452, 261] on button "Aizvērt" at bounding box center [463, 261] width 118 height 32
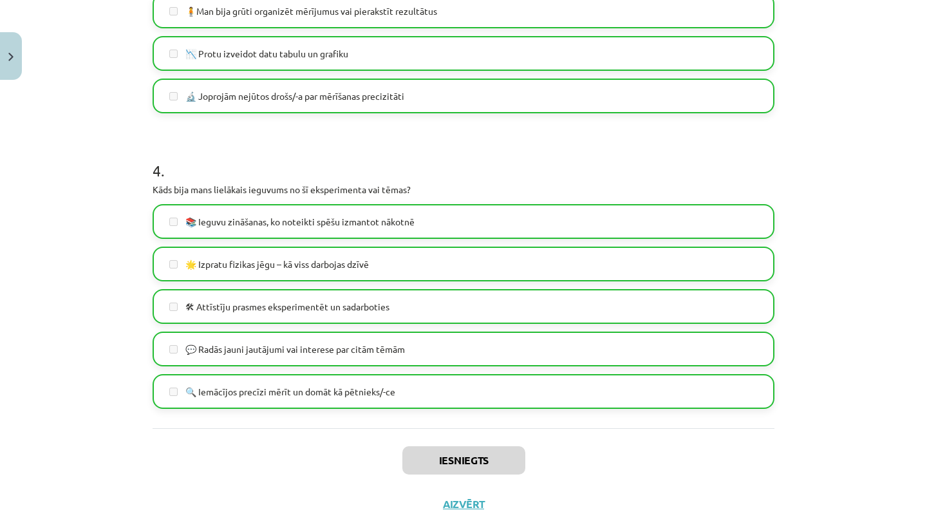
click at [451, 504] on button "Aizvērt" at bounding box center [463, 503] width 49 height 13
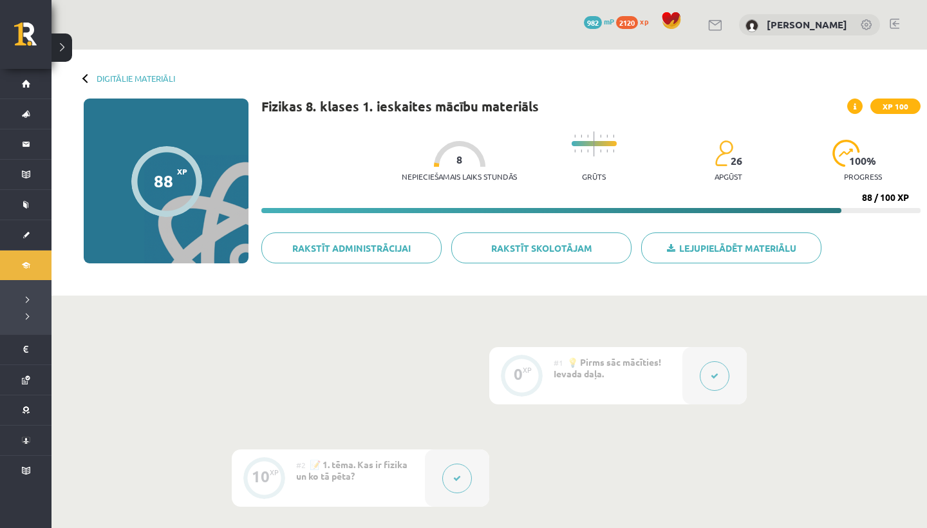
scroll to position [0, 0]
click at [130, 73] on link "Digitālie materiāli" at bounding box center [136, 78] width 79 height 10
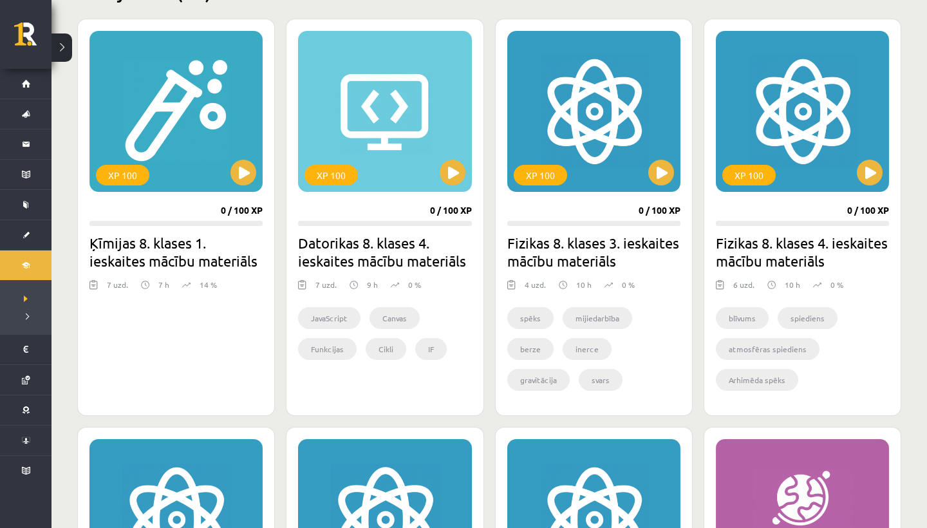
scroll to position [343, 0]
